Goal: Information Seeking & Learning: Learn about a topic

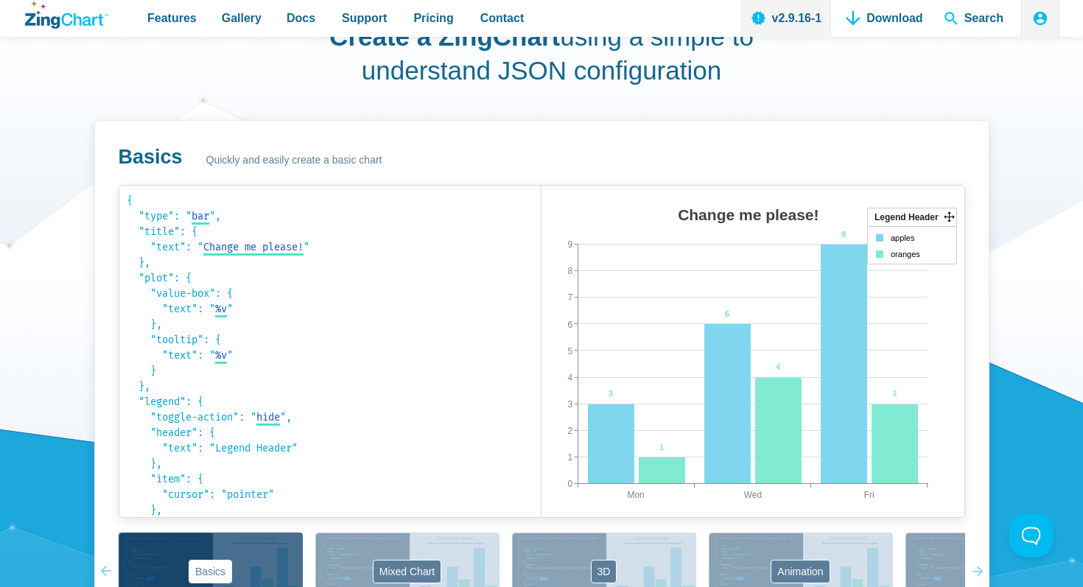
scroll to position [836, 0]
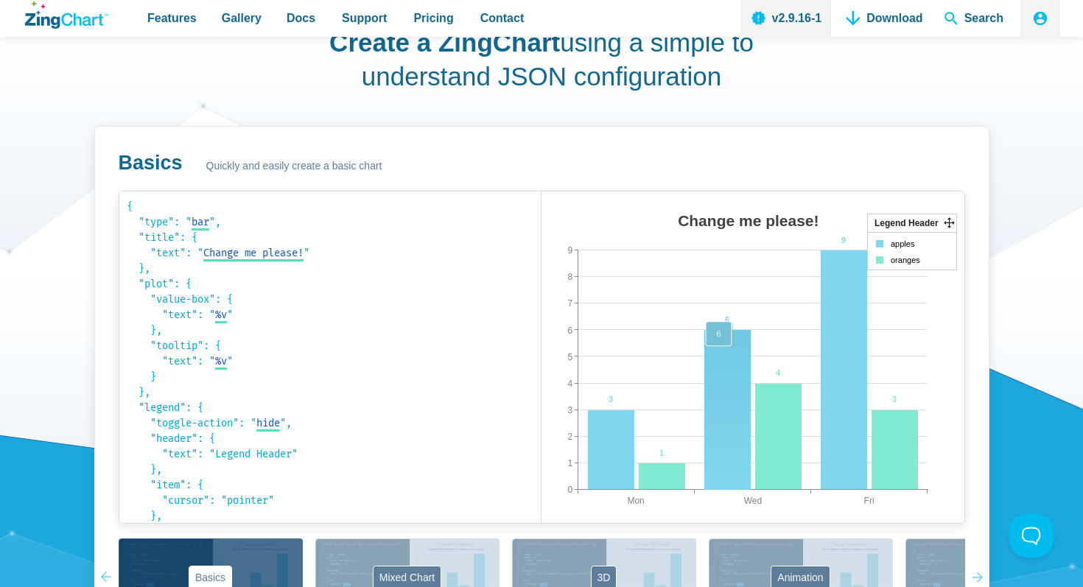
click at [542, 538] on area "App Content" at bounding box center [542, 538] width 0 height 0
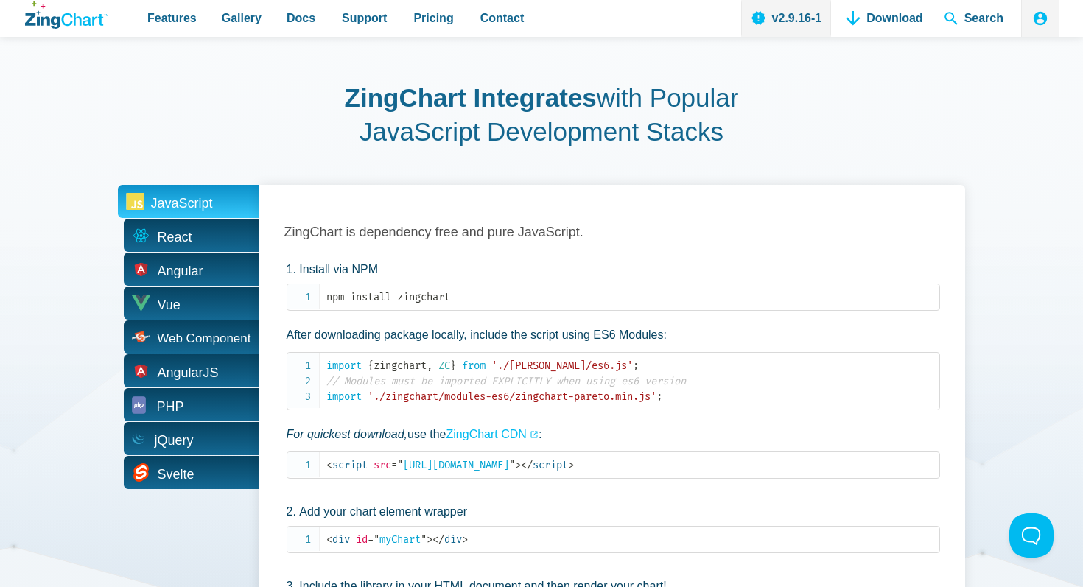
scroll to position [2733, 0]
click at [175, 239] on span "React" at bounding box center [169, 238] width 35 height 23
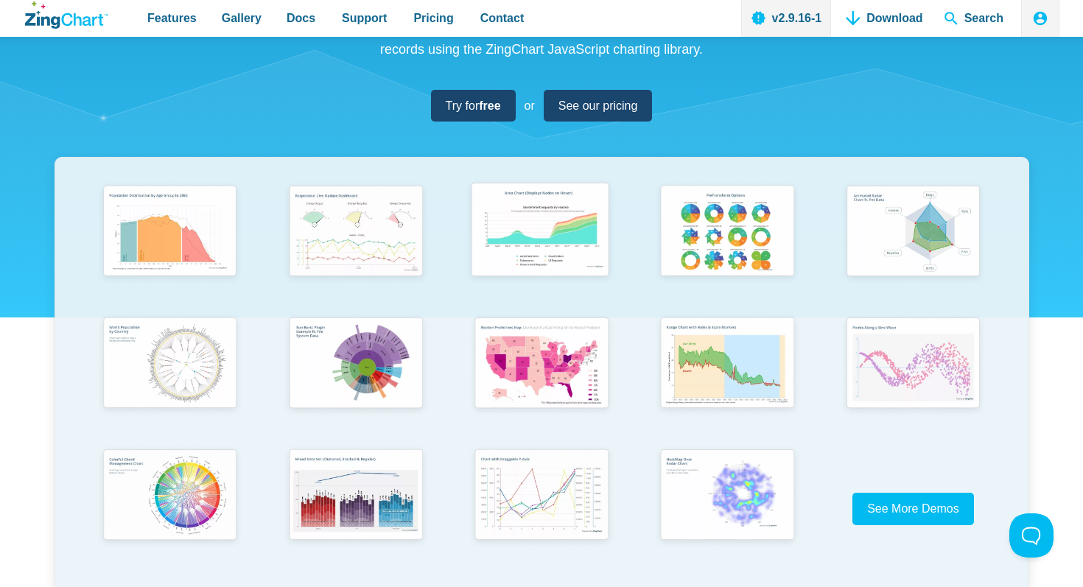
scroll to position [177, 0]
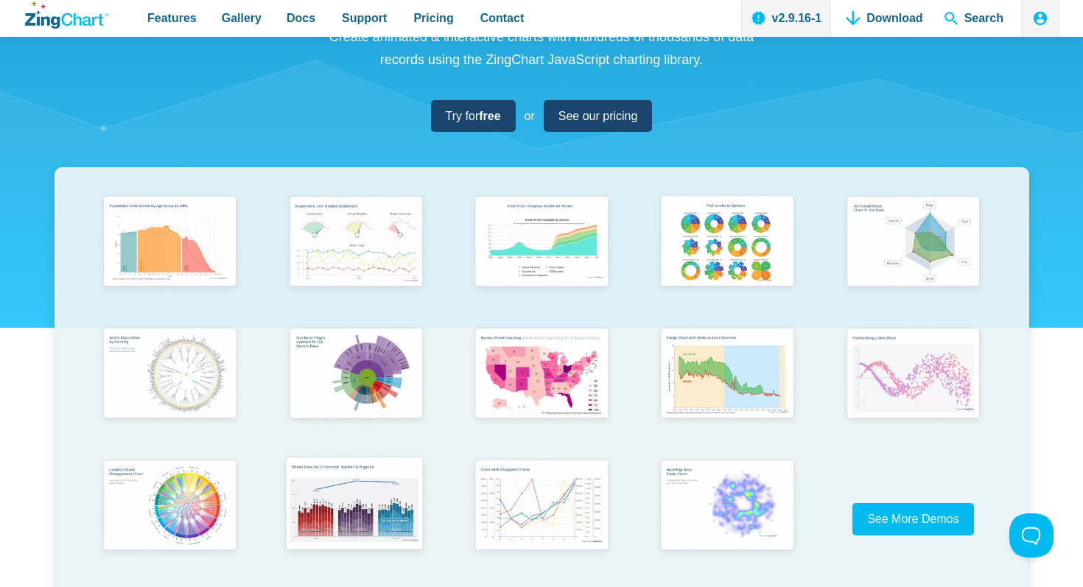
click at [402, 503] on img "App Content" at bounding box center [354, 504] width 153 height 109
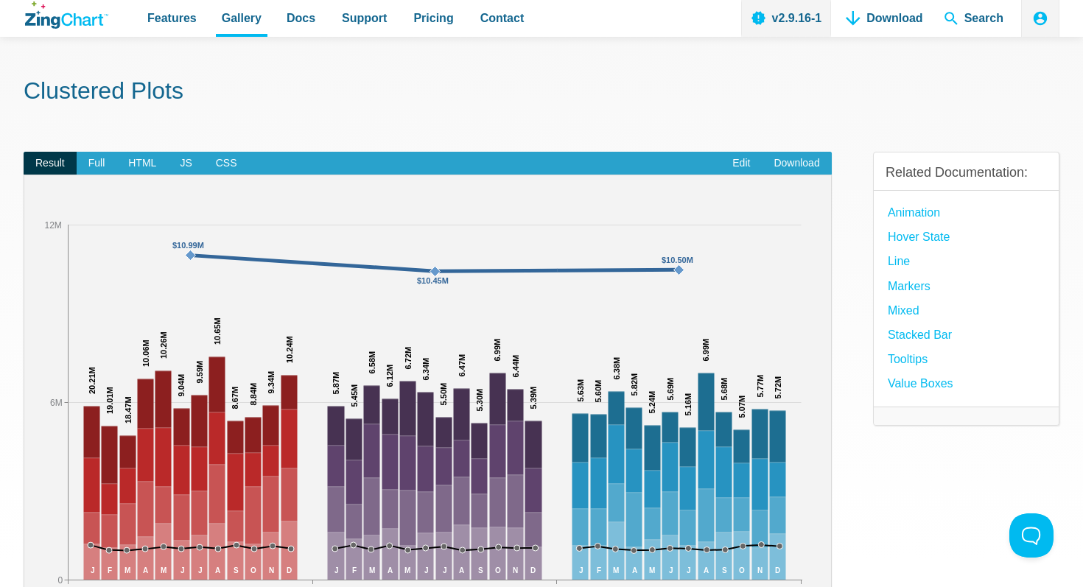
scroll to position [42, 0]
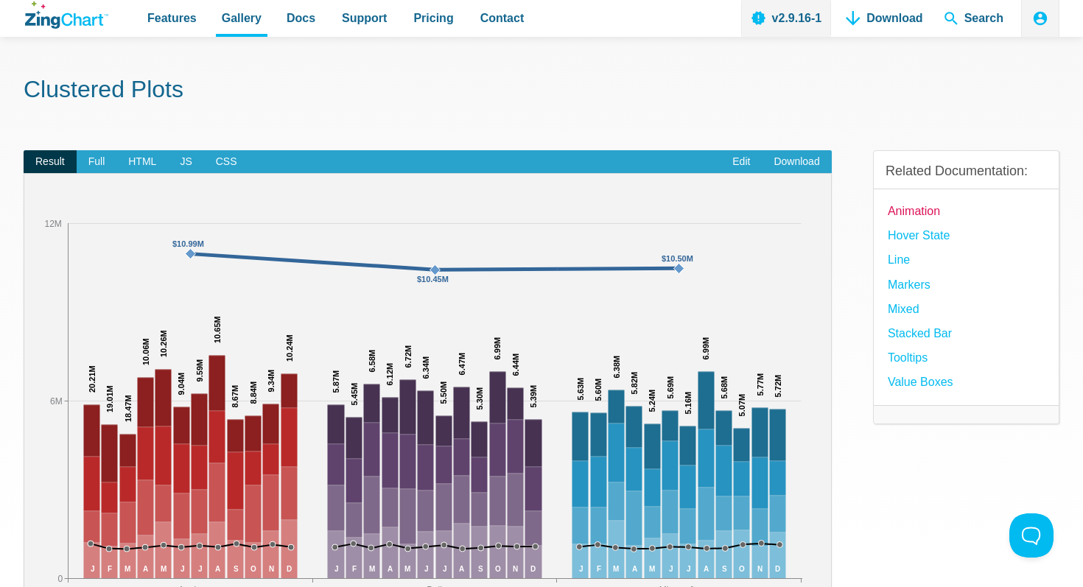
click at [895, 207] on link "Animation" at bounding box center [914, 211] width 52 height 20
